Goal: Information Seeking & Learning: Find specific page/section

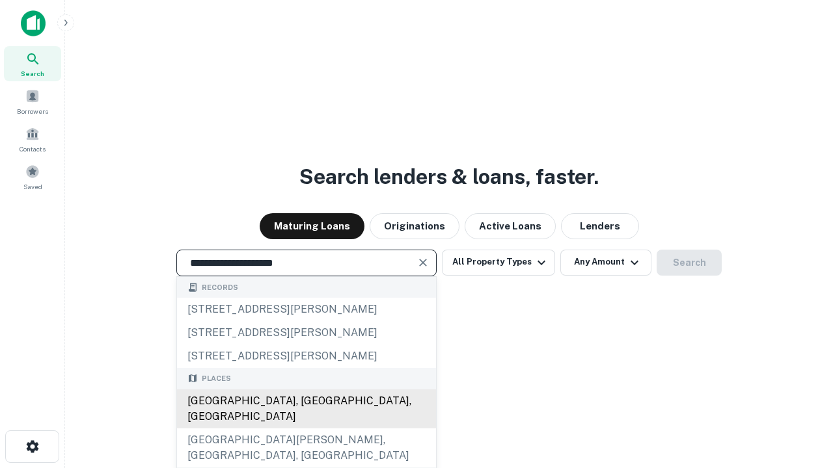
click at [306, 429] on div "Santa Monica, CA, USA" at bounding box center [306, 409] width 259 height 39
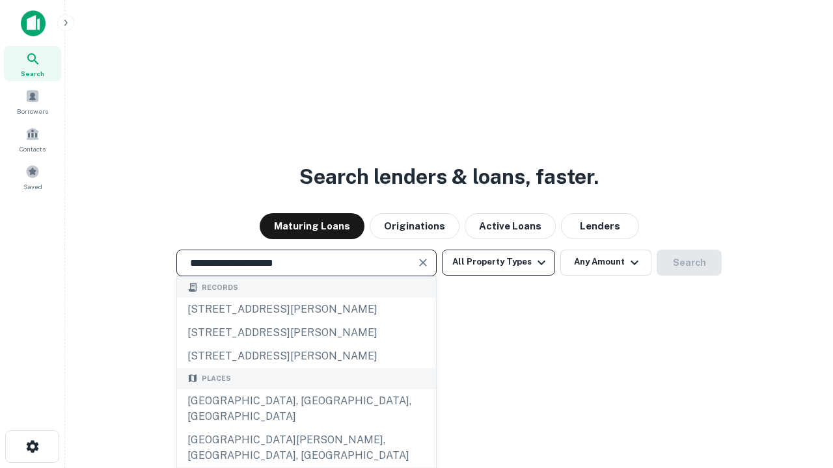
type input "**********"
click at [498, 262] on button "All Property Types" at bounding box center [498, 263] width 113 height 26
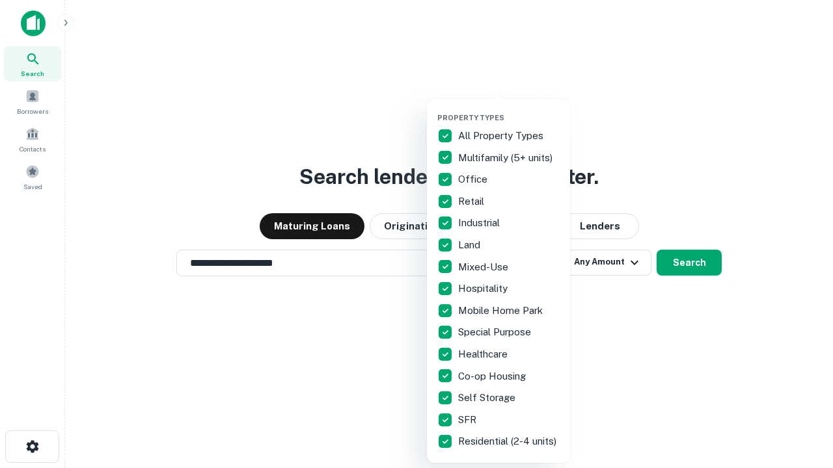
click at [509, 109] on button "button" at bounding box center [508, 109] width 143 height 1
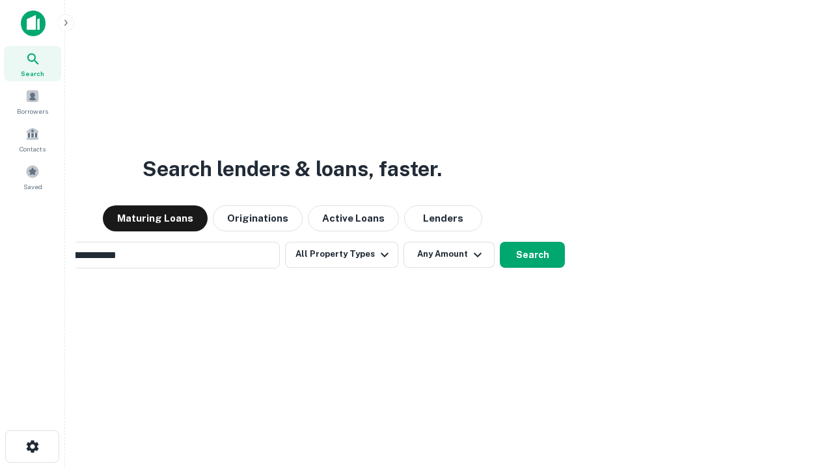
scroll to position [20, 0]
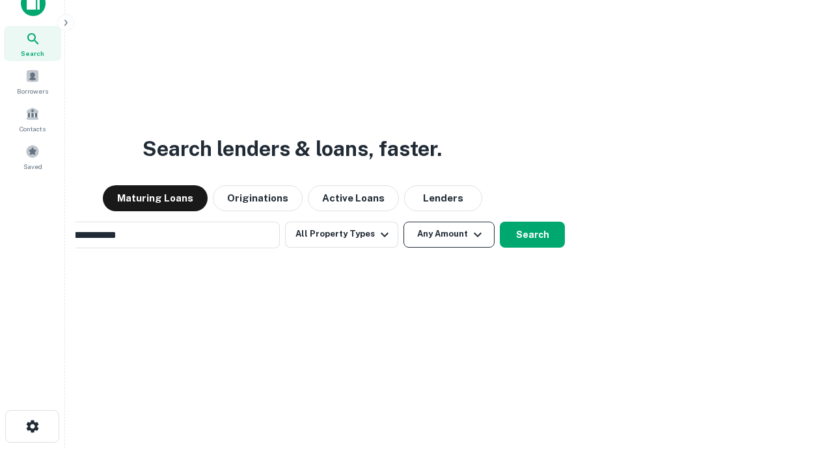
click at [403, 222] on button "Any Amount" at bounding box center [448, 235] width 91 height 26
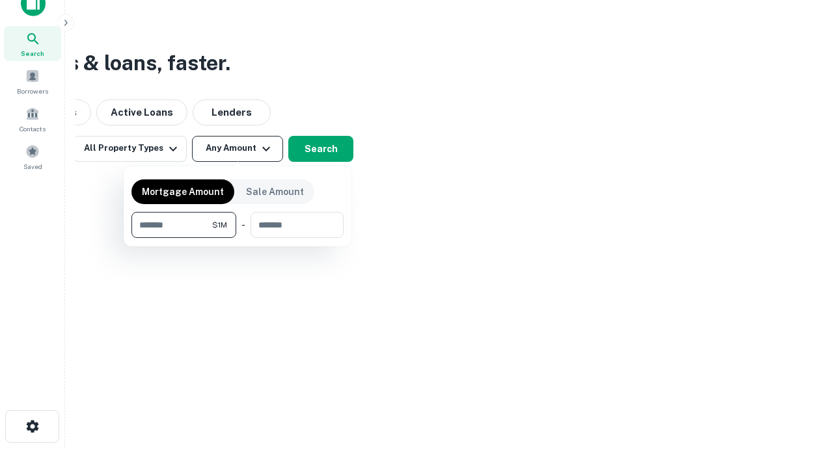
scroll to position [21, 0]
type input "*******"
click at [237, 238] on button "button" at bounding box center [237, 238] width 212 height 1
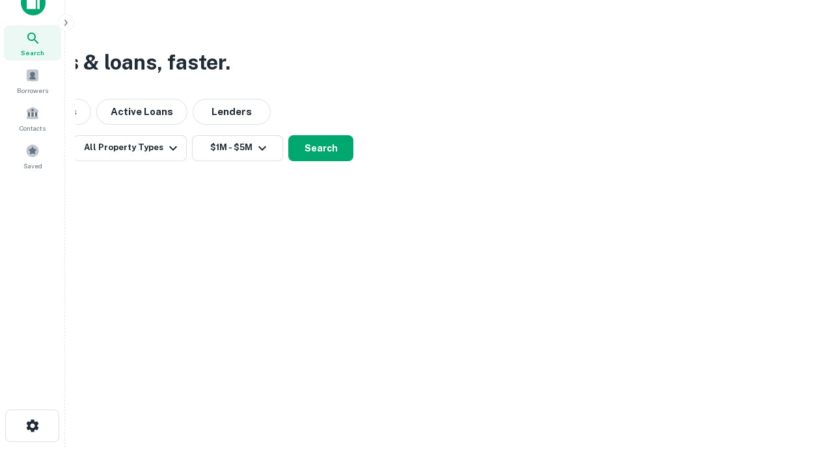
scroll to position [8, 240]
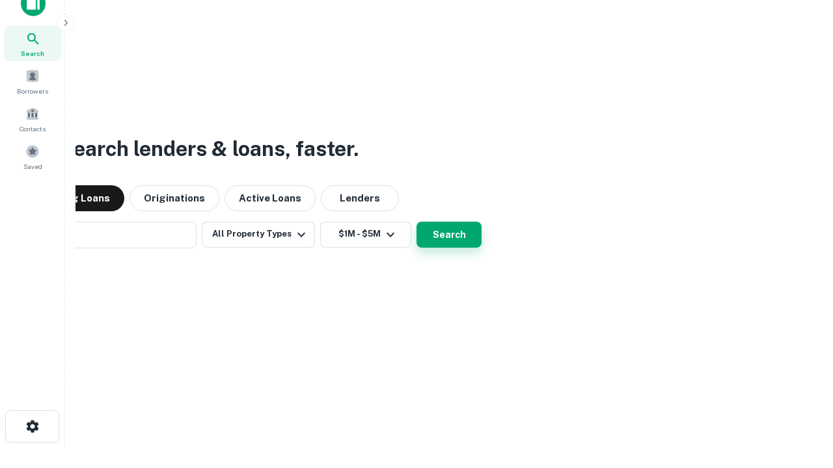
click at [416, 222] on button "Search" at bounding box center [448, 235] width 65 height 26
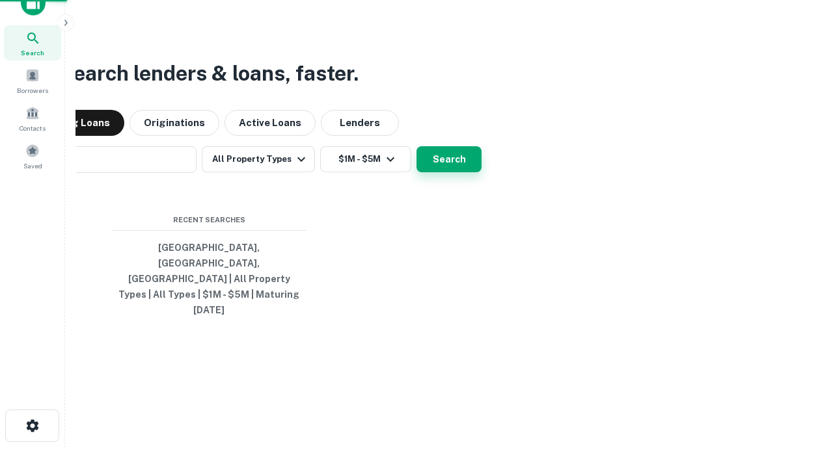
scroll to position [34, 368]
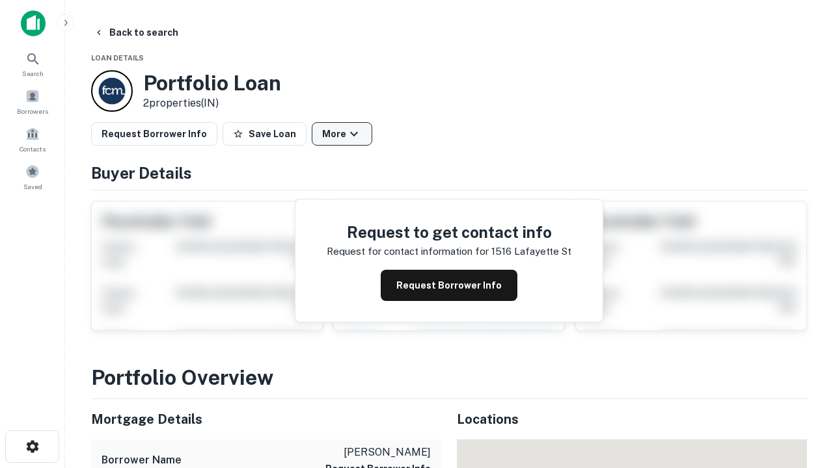
click at [342, 134] on button "More" at bounding box center [342, 133] width 61 height 23
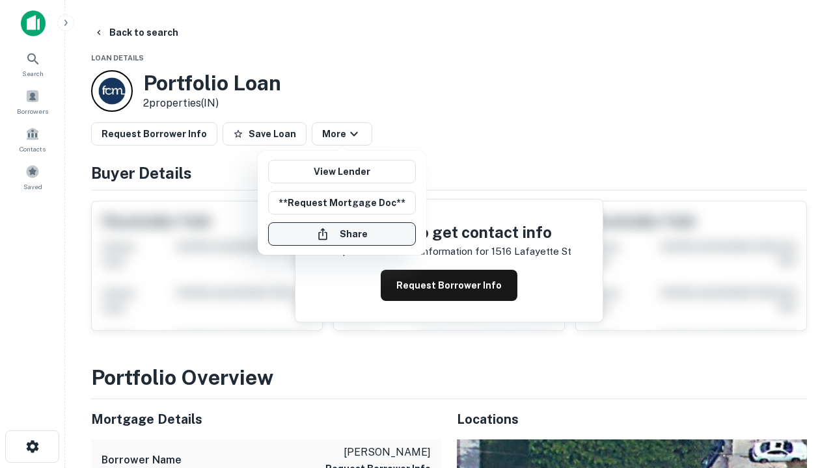
click at [342, 234] on button "Share" at bounding box center [342, 234] width 148 height 23
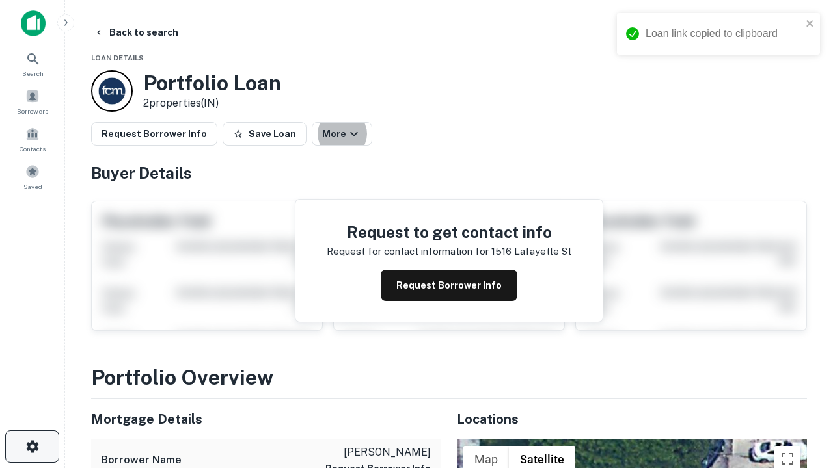
click at [32, 447] on icon "button" at bounding box center [33, 447] width 16 height 16
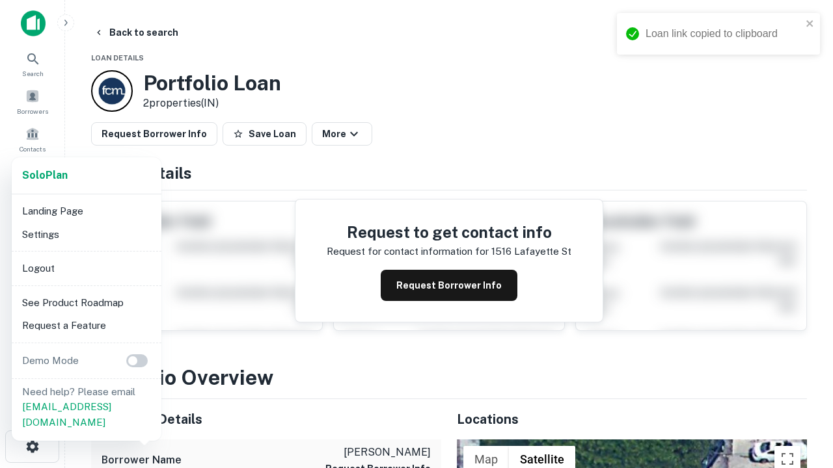
click at [86, 268] on li "Logout" at bounding box center [86, 268] width 139 height 23
